Goal: Navigation & Orientation: Find specific page/section

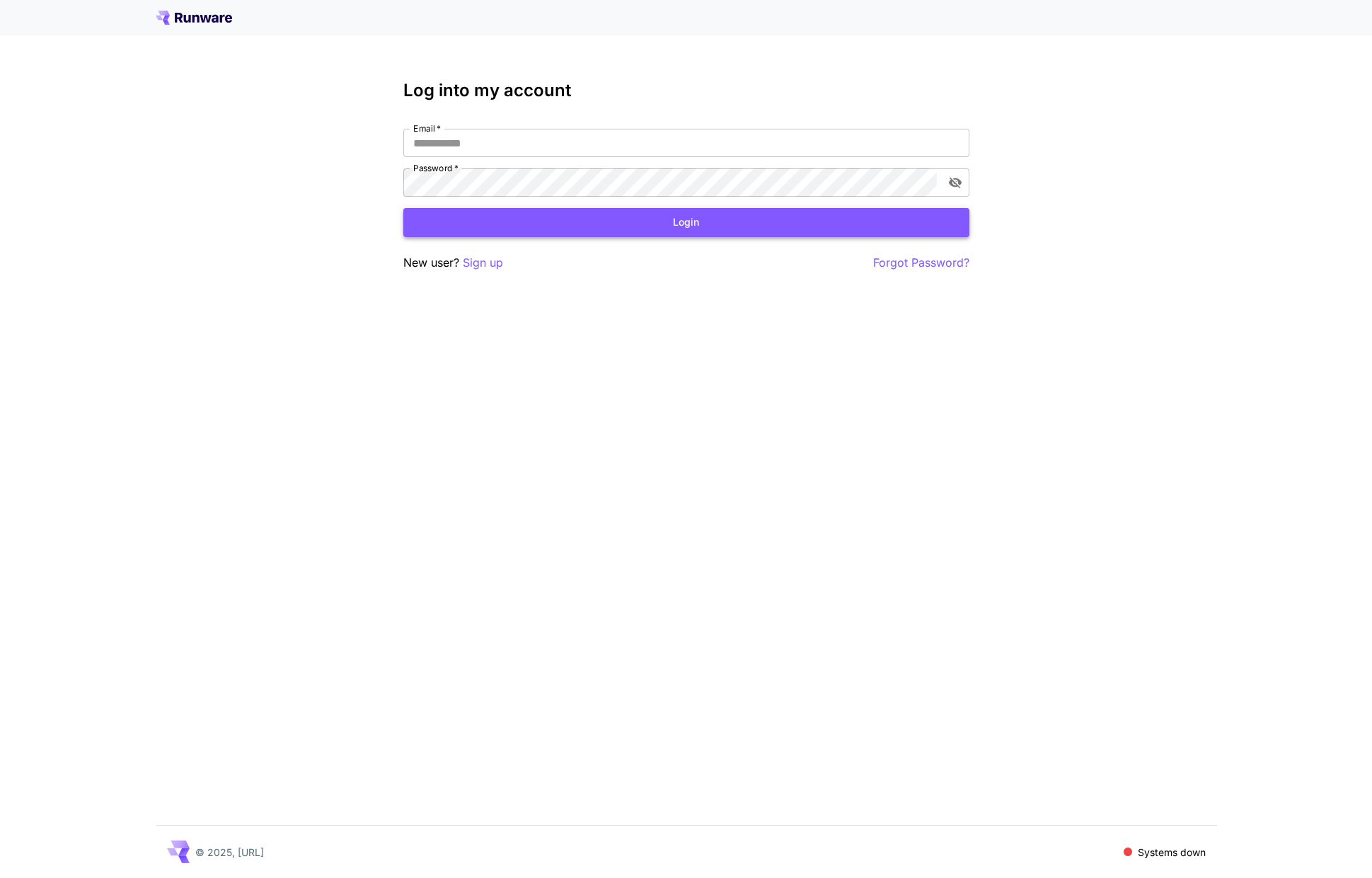
type input "**********"
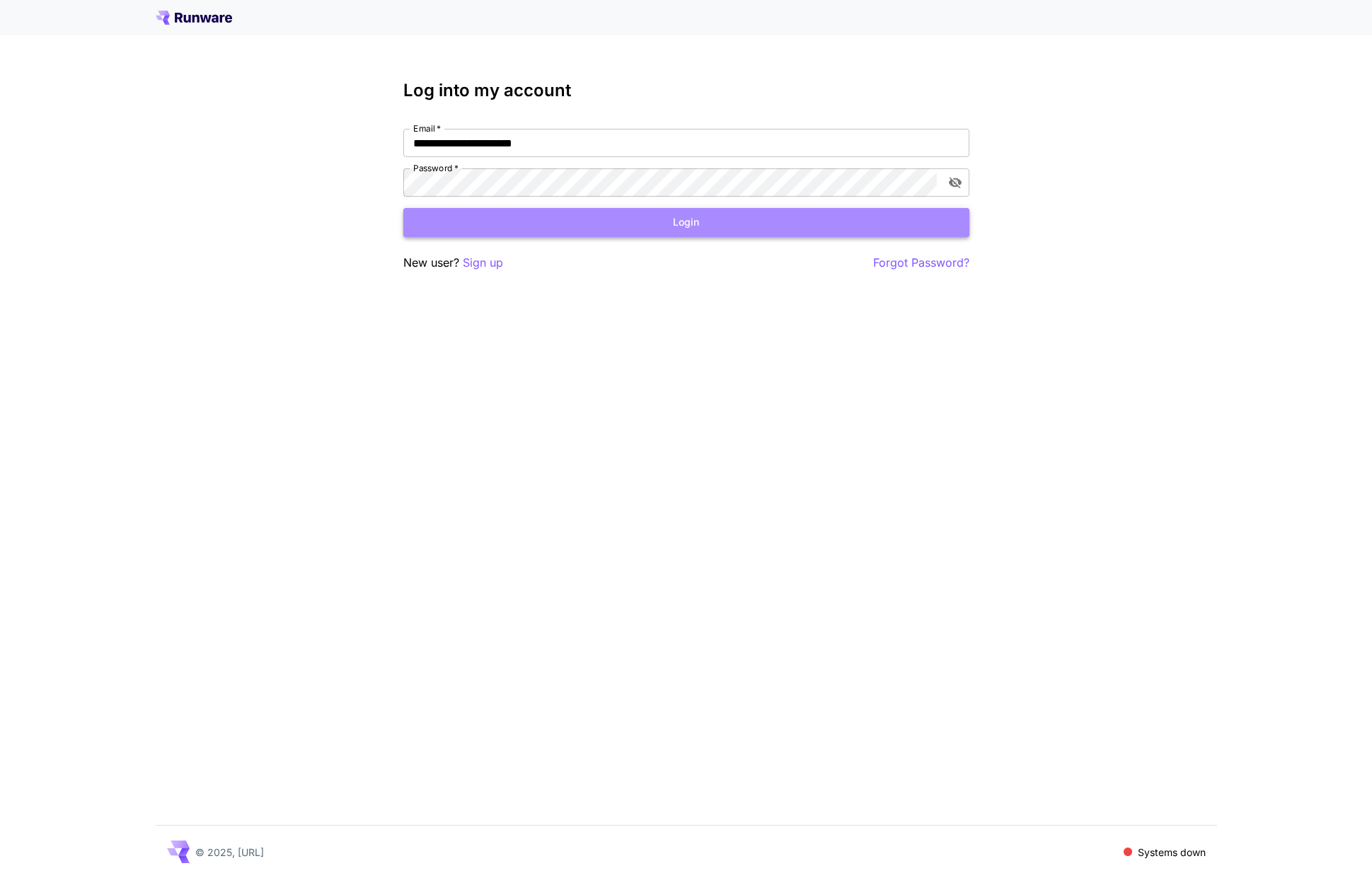
click at [636, 215] on button "Login" at bounding box center [686, 223] width 566 height 29
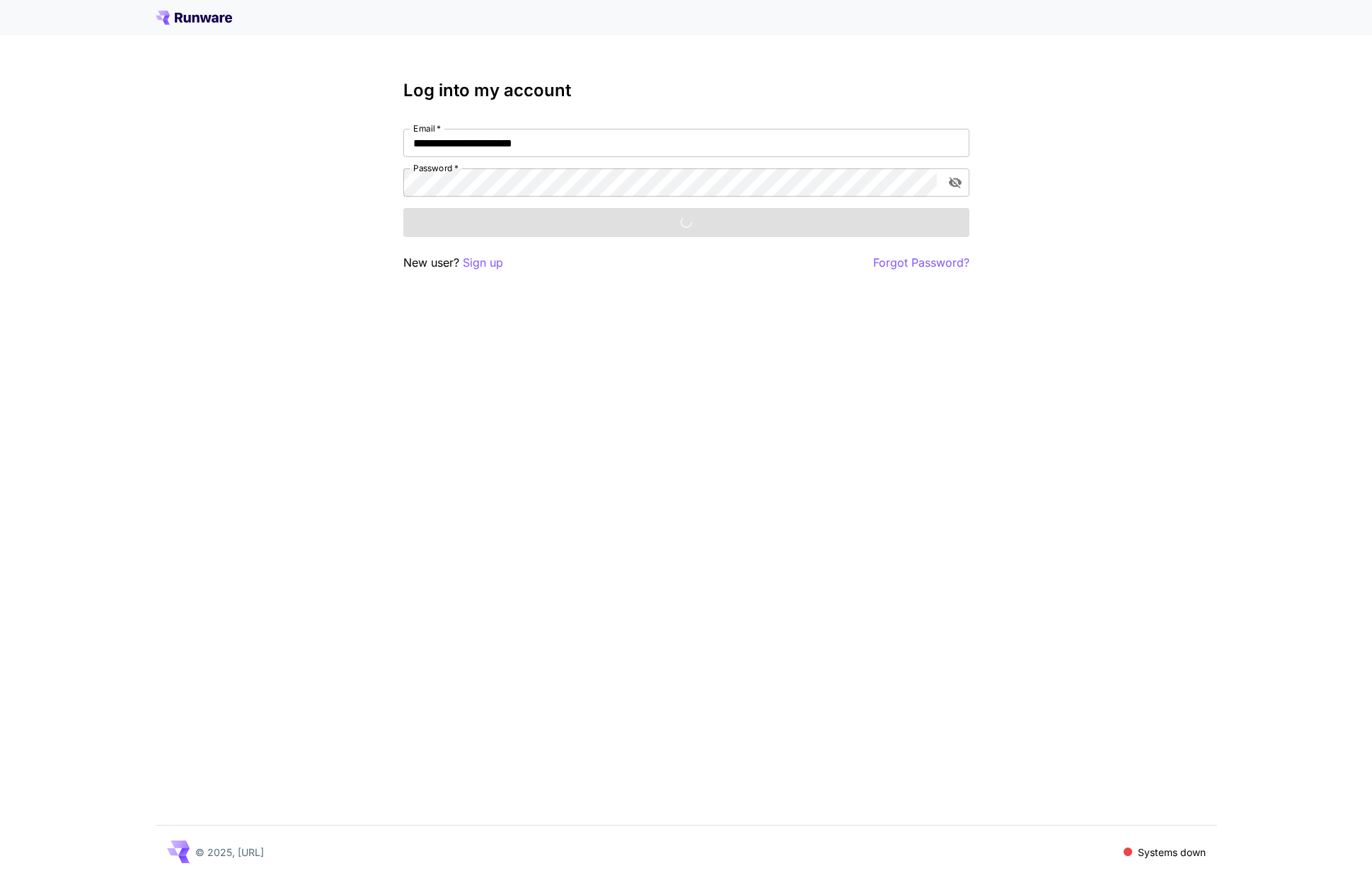
scroll to position [804, 0]
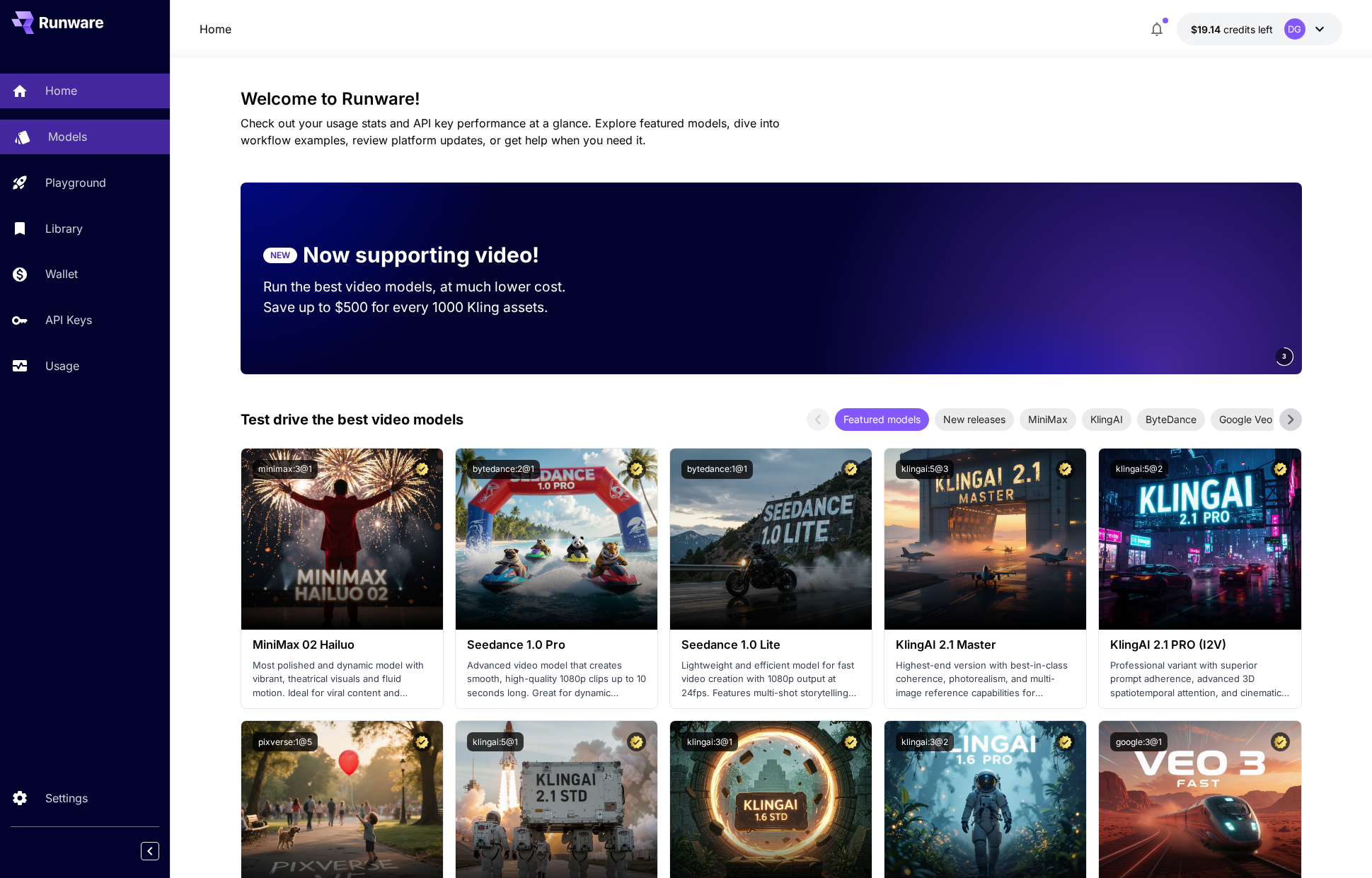
click at [51, 139] on p "Models" at bounding box center [67, 136] width 39 height 17
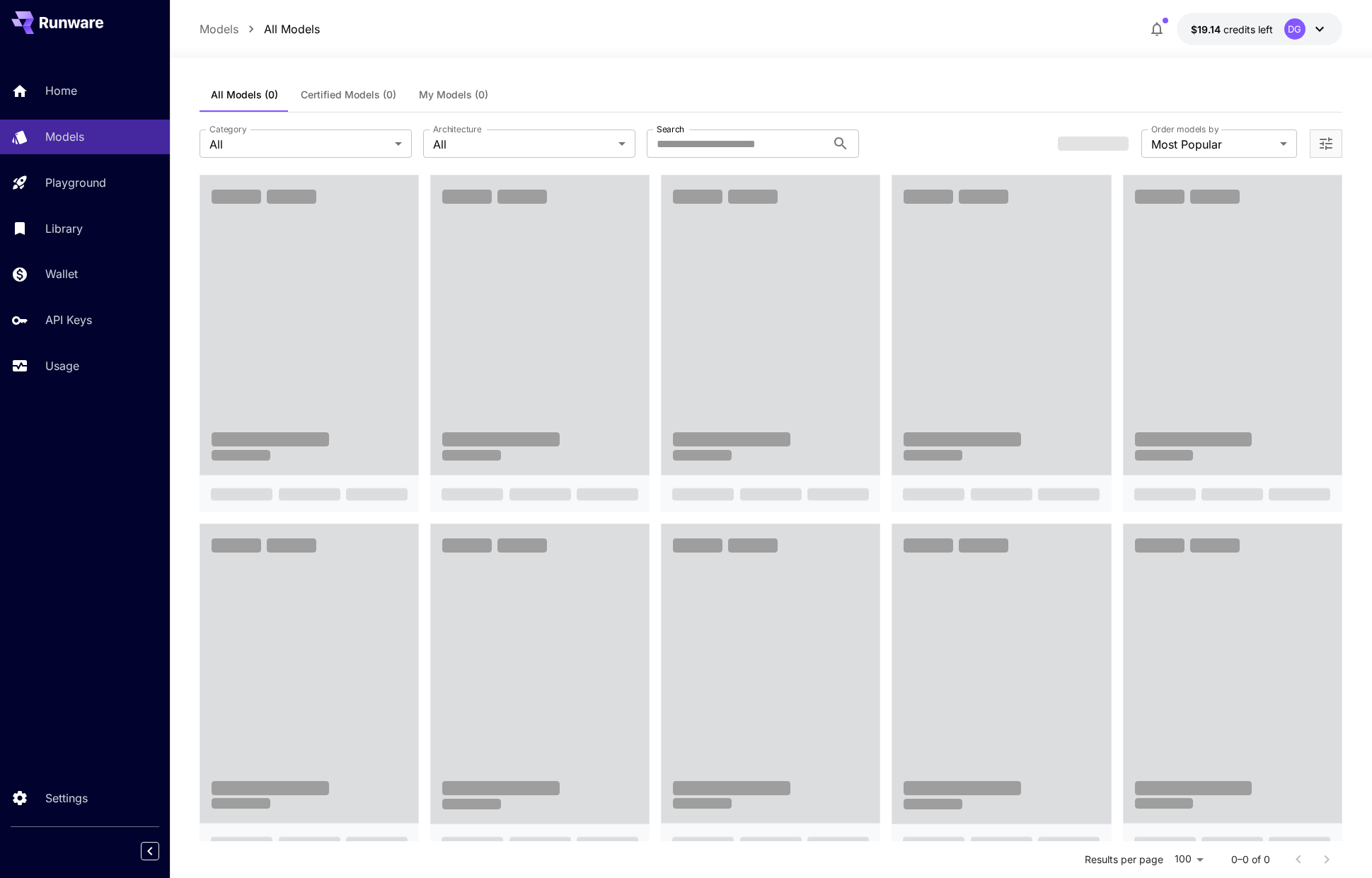
scroll to position [7, 0]
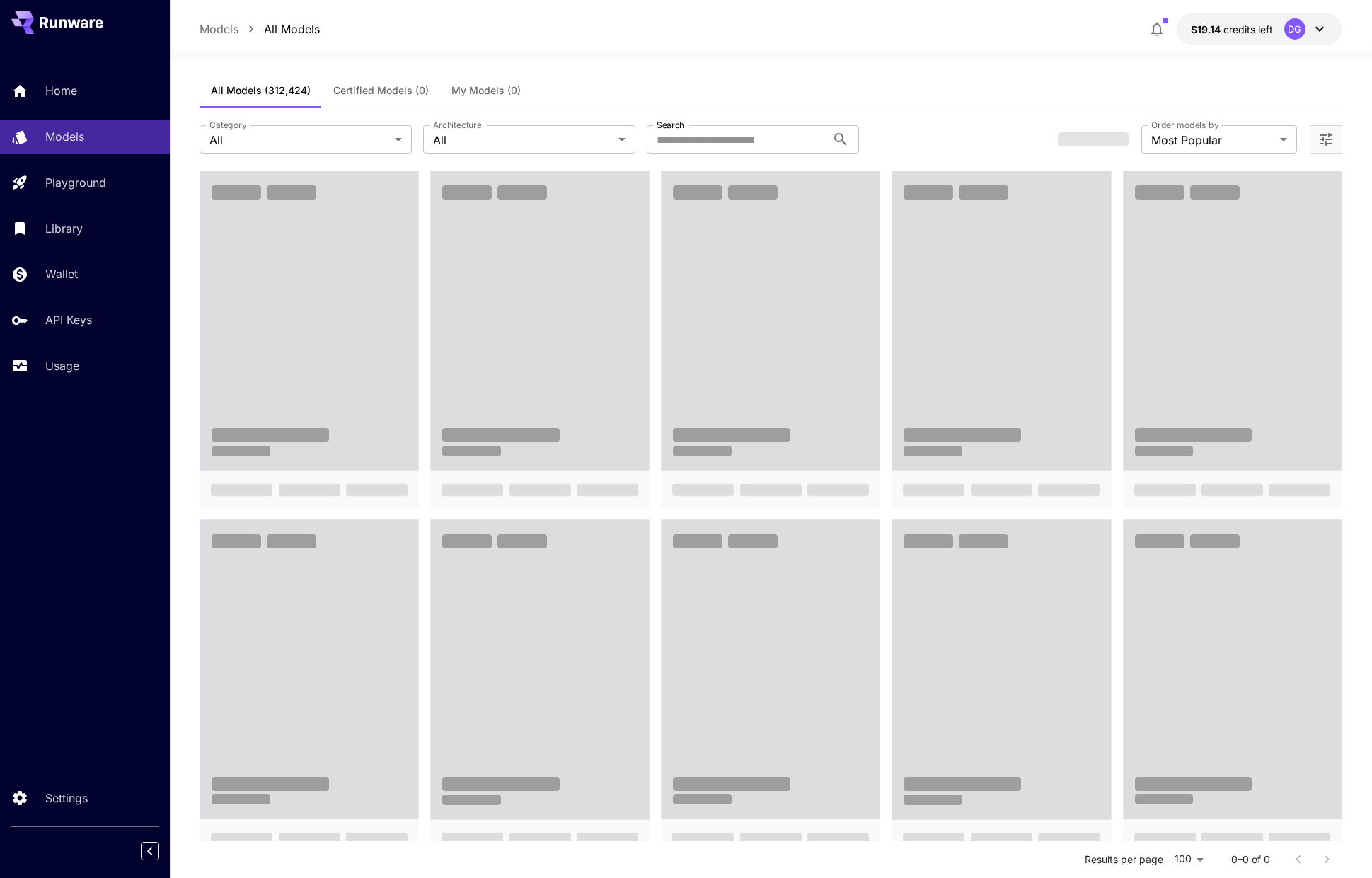
click at [448, 88] on button "My Models (0)" at bounding box center [486, 90] width 92 height 34
